Goal: Task Accomplishment & Management: Complete application form

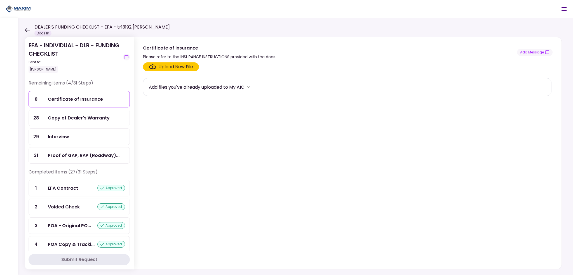
click at [173, 66] on div "Upload New File" at bounding box center [175, 66] width 35 height 7
click at [0, 0] on input "Upload New File" at bounding box center [0, 0] width 0 height 0
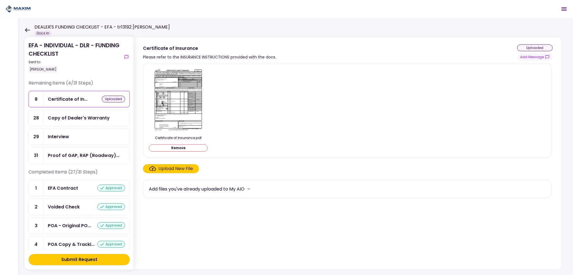
click at [85, 261] on div "Submit Request" at bounding box center [79, 259] width 36 height 7
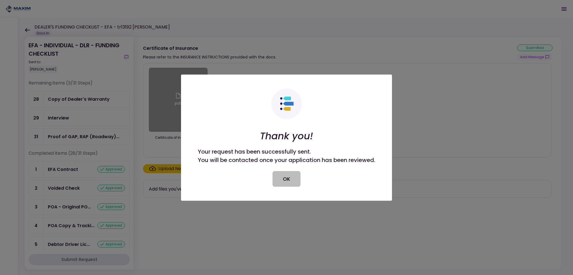
click at [289, 178] on button "OK" at bounding box center [286, 179] width 28 height 16
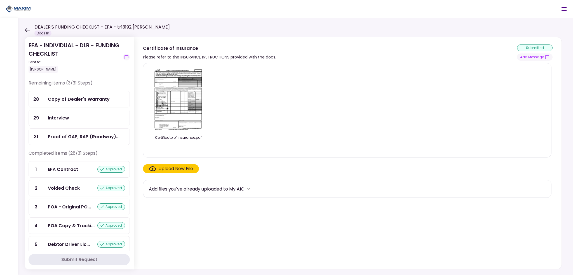
click at [60, 98] on div "Copy of Dealer's Warranty" at bounding box center [79, 99] width 62 height 7
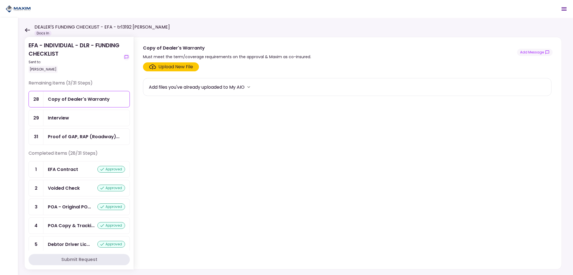
click at [174, 69] on div "Upload New File" at bounding box center [175, 66] width 35 height 7
click at [0, 0] on input "Upload New File" at bounding box center [0, 0] width 0 height 0
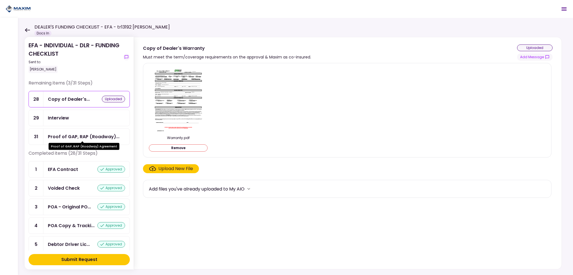
click at [77, 134] on div "Proof of GAP, RAP (Roadway)..." at bounding box center [84, 136] width 72 height 7
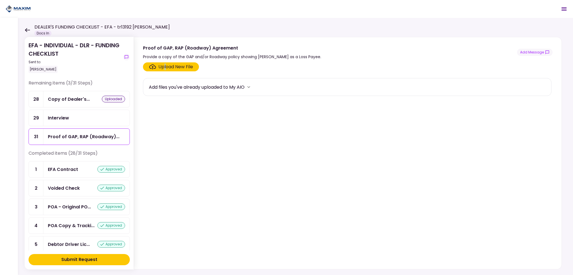
click at [164, 66] on div "Upload New File" at bounding box center [175, 66] width 35 height 7
click at [158, 68] on div "Upload New File" at bounding box center [175, 66] width 35 height 7
click at [0, 0] on input "Upload New File" at bounding box center [0, 0] width 0 height 0
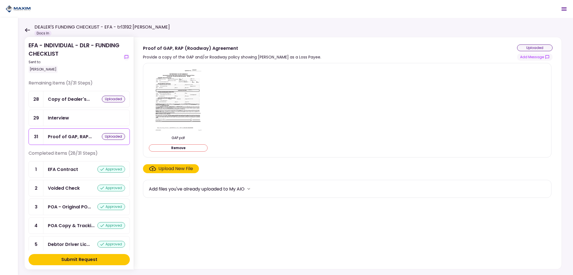
click at [72, 258] on div "Submit Request" at bounding box center [79, 259] width 36 height 7
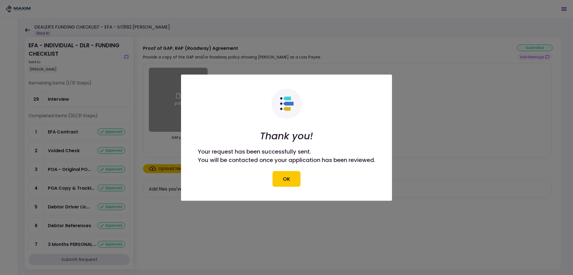
click at [290, 181] on button "OK" at bounding box center [286, 179] width 28 height 16
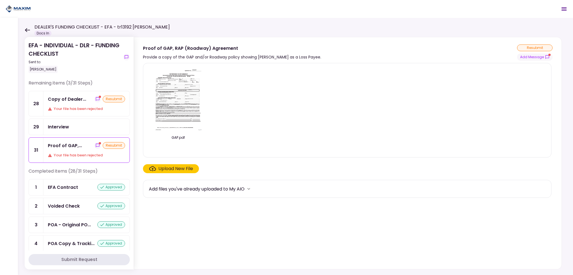
click at [74, 108] on div "Your file has been rejected" at bounding box center [86, 109] width 77 height 6
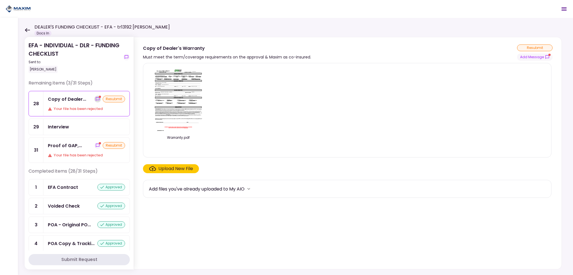
click at [96, 99] on icon "show-messages" at bounding box center [97, 99] width 4 height 4
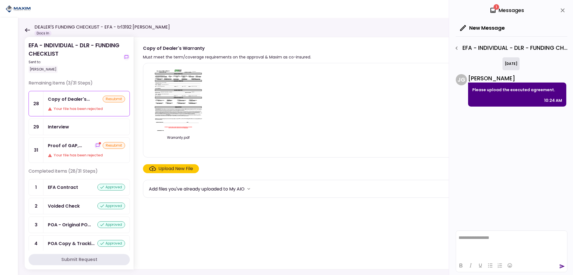
click at [296, 152] on div "Warranty.pdf" at bounding box center [347, 110] width 396 height 85
click at [155, 170] on icon "Click here to upload the required document" at bounding box center [152, 168] width 7 height 5
click at [0, 0] on input "Upload New File" at bounding box center [0, 0] width 0 height 0
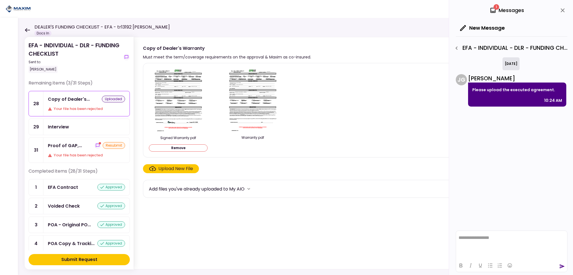
click at [86, 152] on div "Your file has been rejected" at bounding box center [86, 155] width 77 height 6
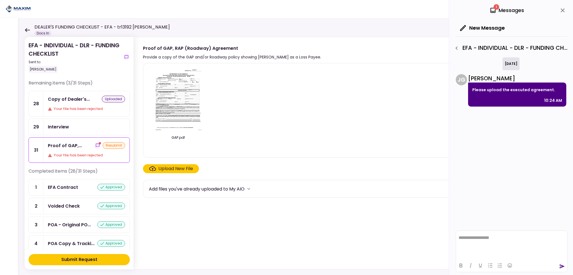
click at [164, 168] on div "Upload New File" at bounding box center [175, 168] width 35 height 7
click at [0, 0] on input "Upload New File" at bounding box center [0, 0] width 0 height 0
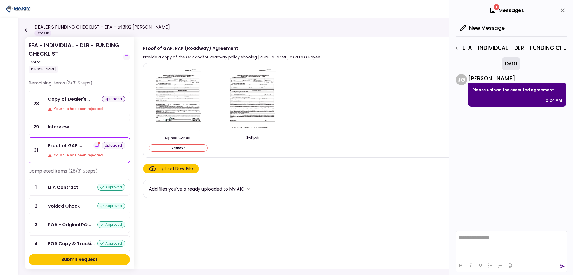
click at [96, 256] on div "Submit Request" at bounding box center [79, 259] width 36 height 7
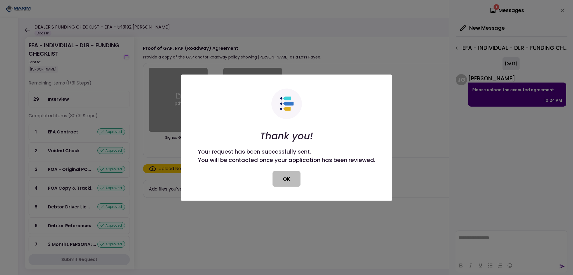
click at [293, 181] on button "OK" at bounding box center [286, 179] width 28 height 16
